Goal: Transaction & Acquisition: Book appointment/travel/reservation

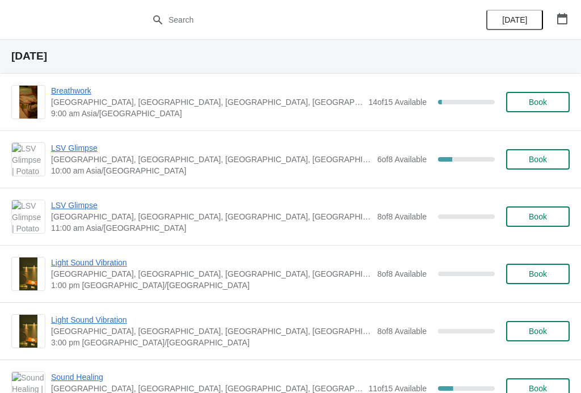
scroll to position [506, 0]
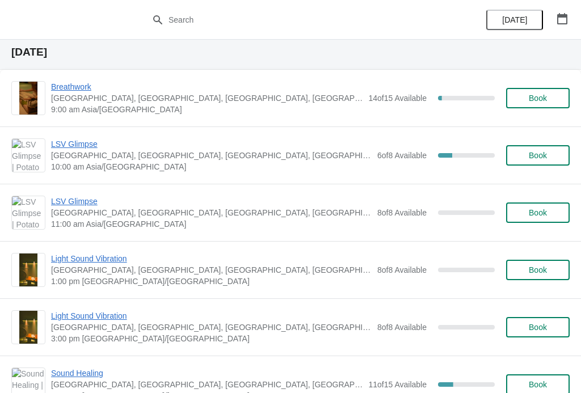
click at [82, 85] on span "Breathwork" at bounding box center [207, 86] width 312 height 11
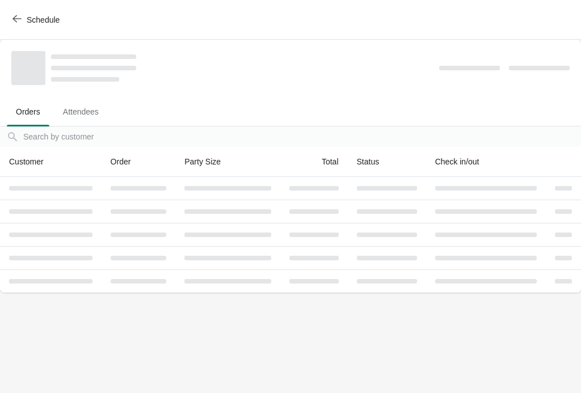
scroll to position [0, 0]
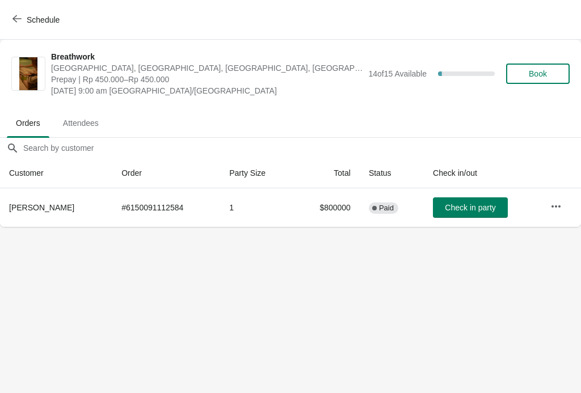
click at [26, 10] on button "Schedule" at bounding box center [37, 20] width 63 height 20
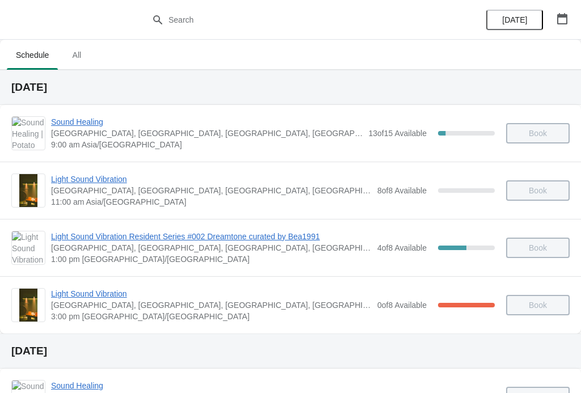
click at [101, 179] on span "Light Sound Vibration" at bounding box center [211, 179] width 321 height 11
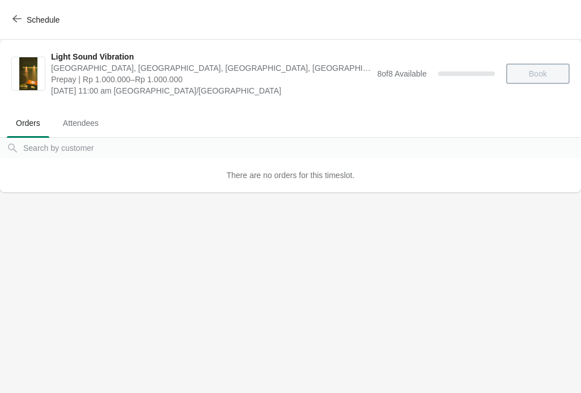
click at [35, 14] on button "Schedule" at bounding box center [37, 20] width 63 height 20
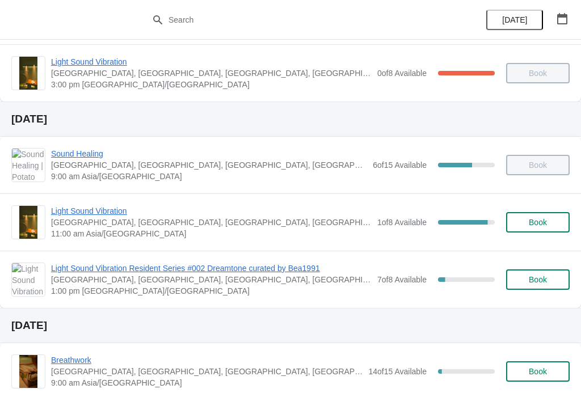
scroll to position [245, 0]
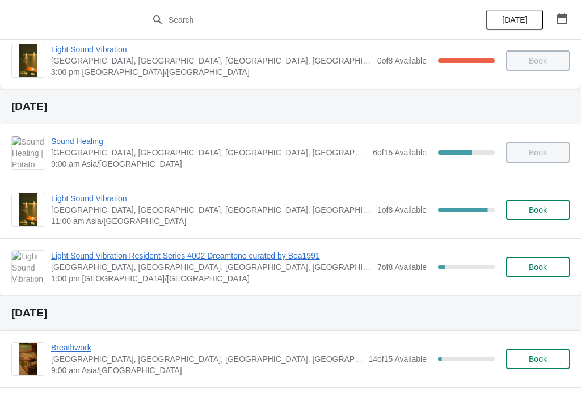
click at [94, 198] on span "Light Sound Vibration" at bounding box center [211, 198] width 321 height 11
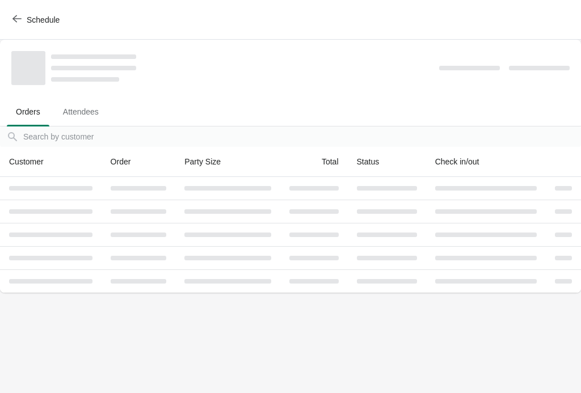
scroll to position [0, 0]
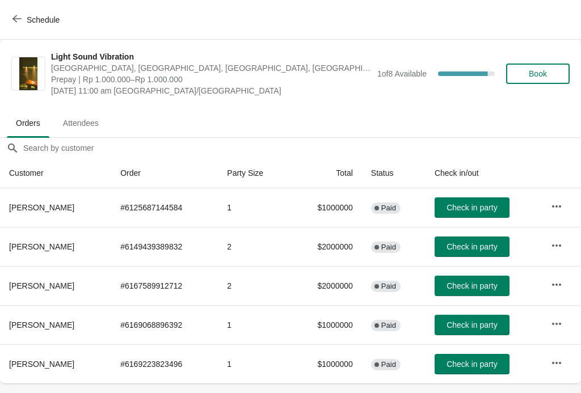
click at [540, 73] on span "Book" at bounding box center [538, 73] width 18 height 9
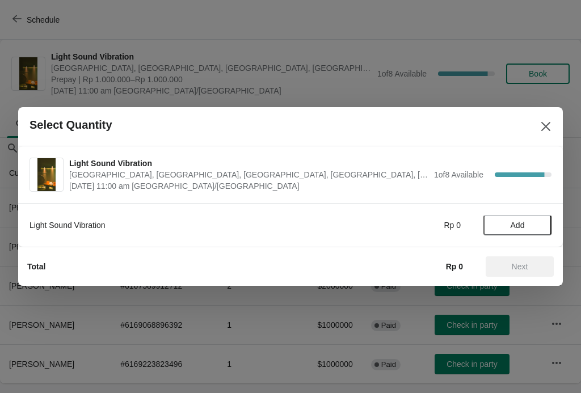
click at [525, 222] on span "Add" at bounding box center [518, 225] width 14 height 9
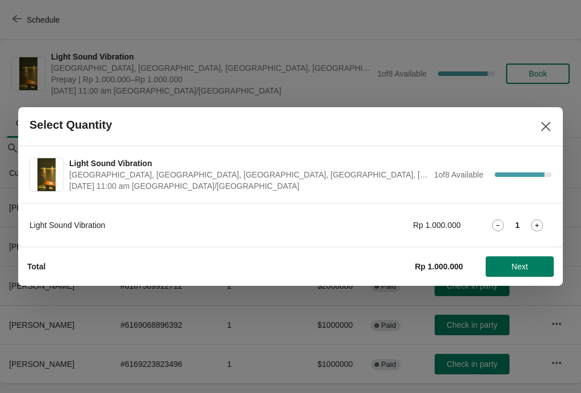
click at [522, 264] on span "Next" at bounding box center [520, 266] width 16 height 9
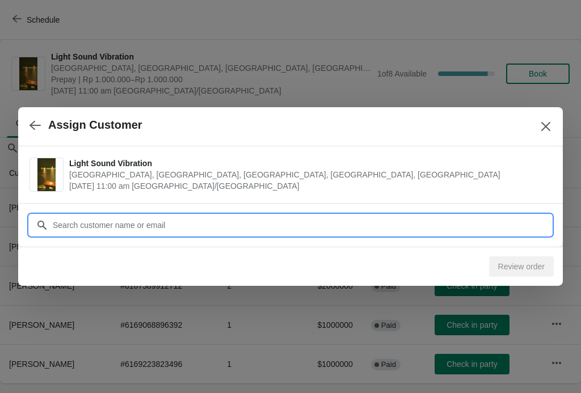
click at [230, 218] on input "Customer" at bounding box center [301, 225] width 499 height 20
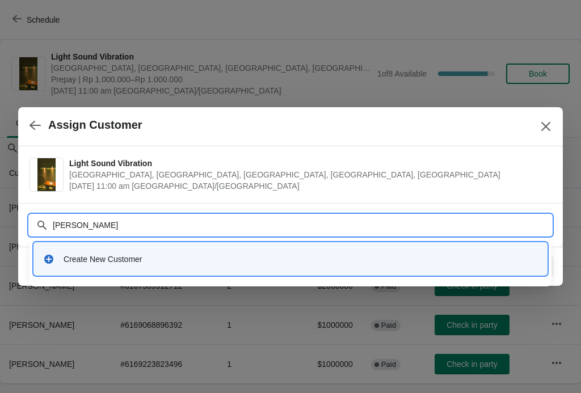
type input "Meenakshi"
click at [129, 264] on div "Create New Customer" at bounding box center [301, 259] width 475 height 11
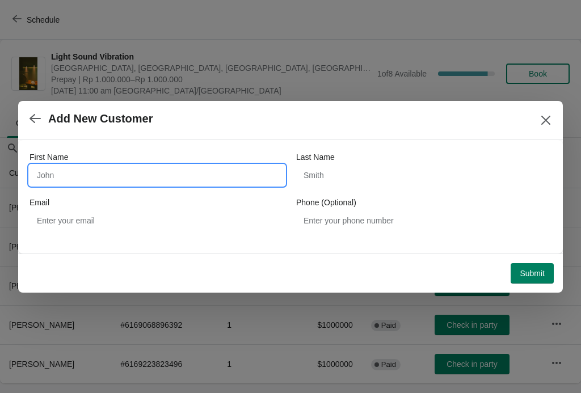
click at [202, 176] on input "First Name" at bounding box center [157, 175] width 255 height 20
type input "Merebak shi"
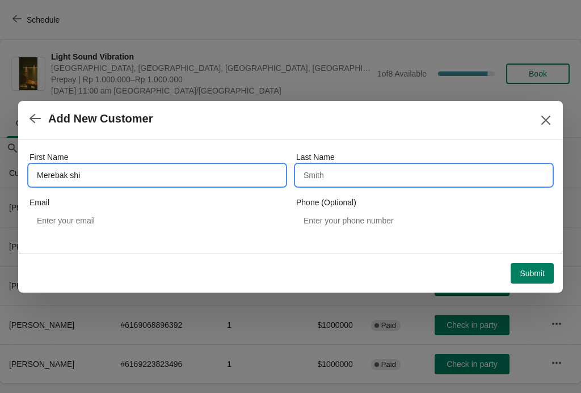
click at [387, 175] on input "Last Name" at bounding box center [423, 175] width 255 height 20
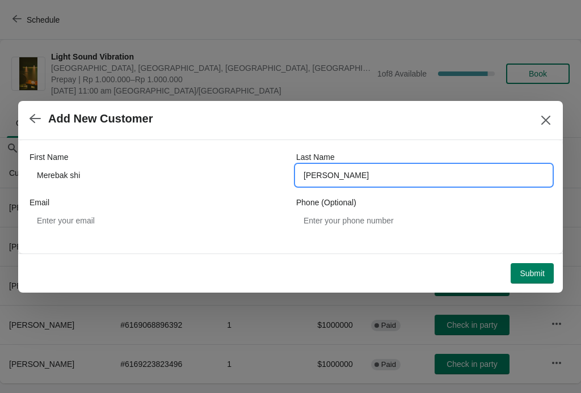
type input "[PERSON_NAME]"
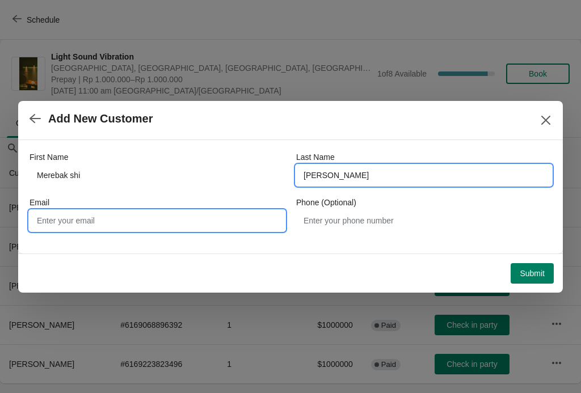
click at [184, 224] on input "Email" at bounding box center [157, 221] width 255 height 20
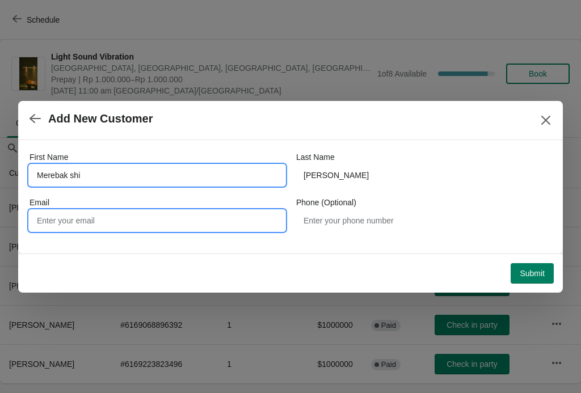
click at [115, 179] on input "Merebak shi" at bounding box center [157, 175] width 255 height 20
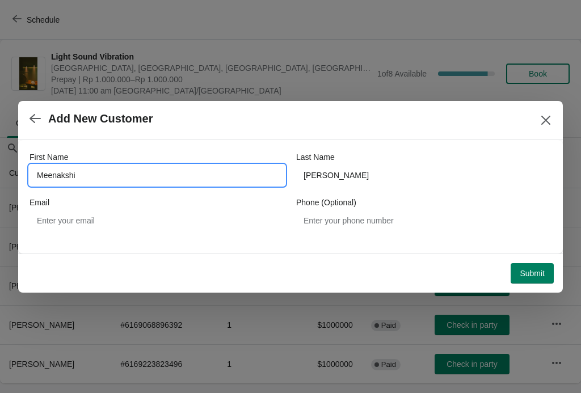
type input "Meenakshi"
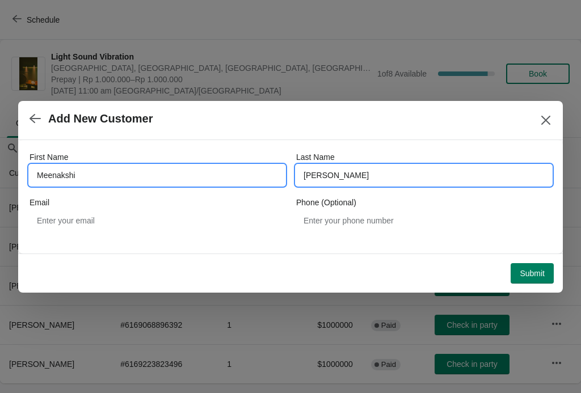
click at [409, 183] on input "[PERSON_NAME]" at bounding box center [423, 175] width 255 height 20
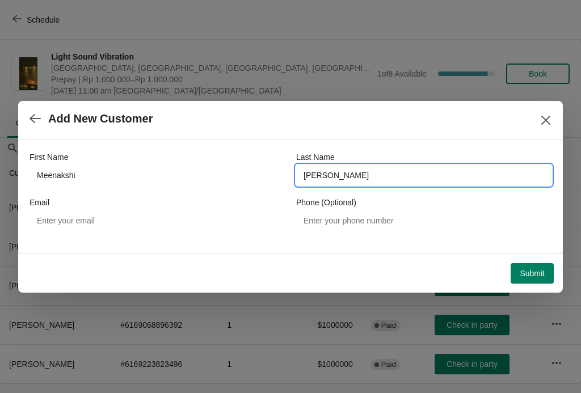
type input "Pasti"
click at [427, 182] on input "Pasti" at bounding box center [423, 175] width 255 height 20
type input "[PERSON_NAME]"
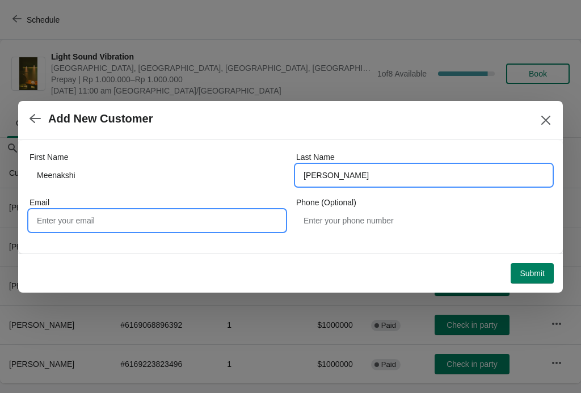
click at [216, 222] on input "Email" at bounding box center [157, 221] width 255 height 20
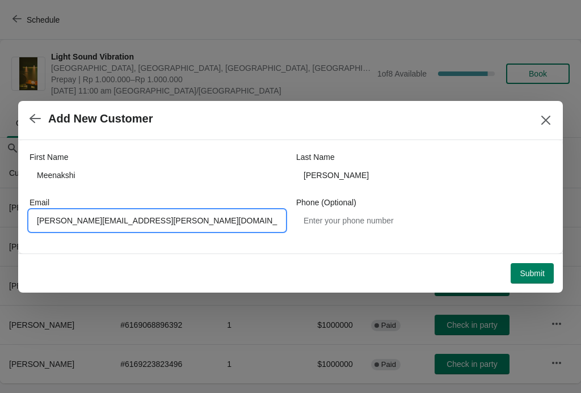
type input "[PERSON_NAME][EMAIL_ADDRESS][PERSON_NAME][DOMAIN_NAME]"
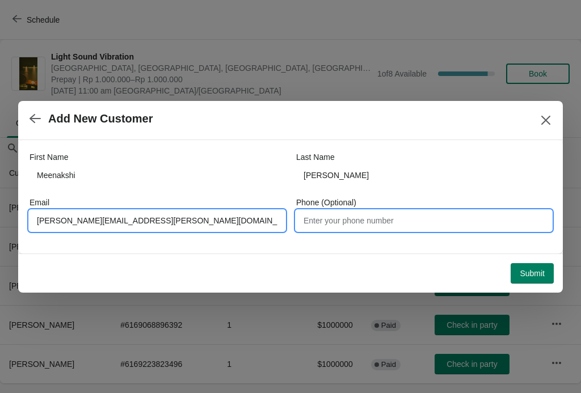
click at [461, 227] on input "Phone (Optional)" at bounding box center [423, 221] width 255 height 20
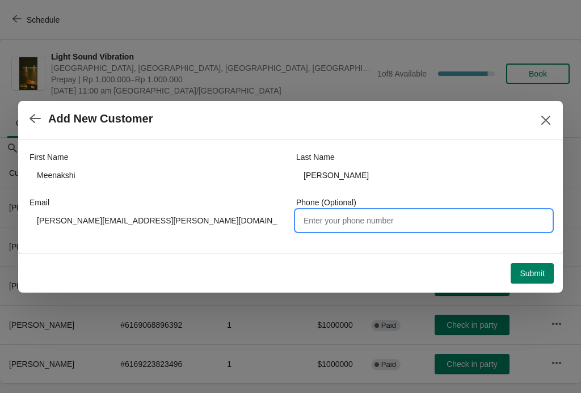
click at [534, 277] on span "Submit" at bounding box center [532, 273] width 25 height 9
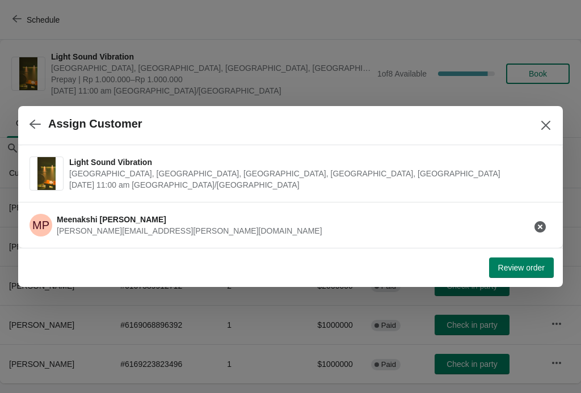
click at [527, 268] on span "Review order" at bounding box center [521, 267] width 47 height 9
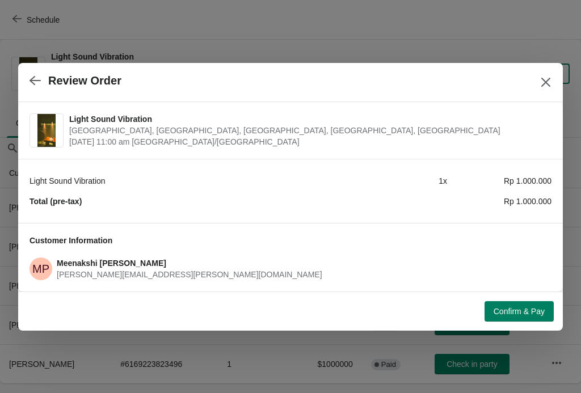
click at [526, 310] on span "Confirm & Pay" at bounding box center [519, 311] width 51 height 9
